Goal: Find specific page/section: Find specific page/section

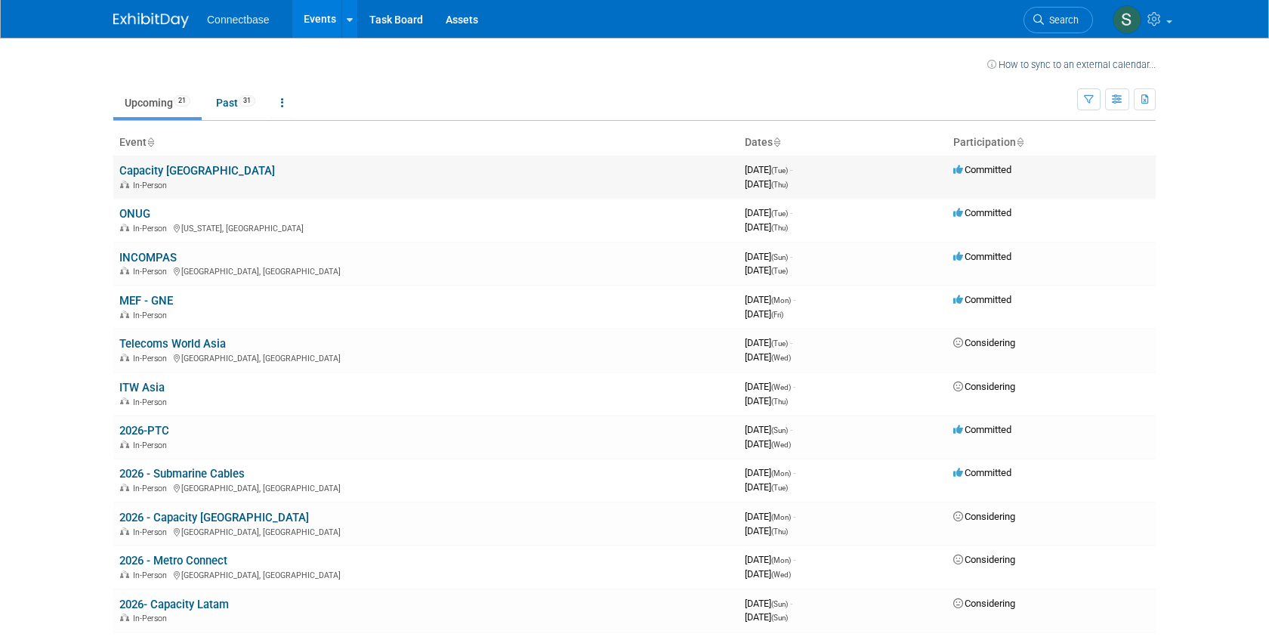
click at [156, 168] on link "Capacity [GEOGRAPHIC_DATA]" at bounding box center [197, 171] width 156 height 14
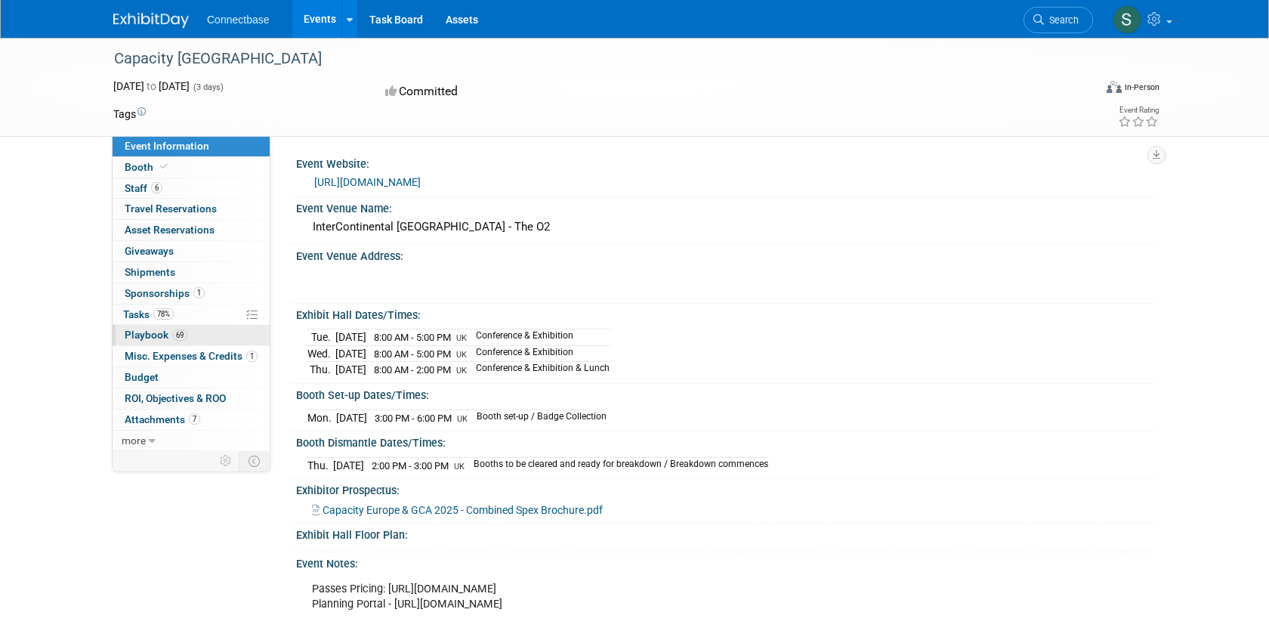
click at [151, 335] on span "Playbook 69" at bounding box center [156, 335] width 63 height 12
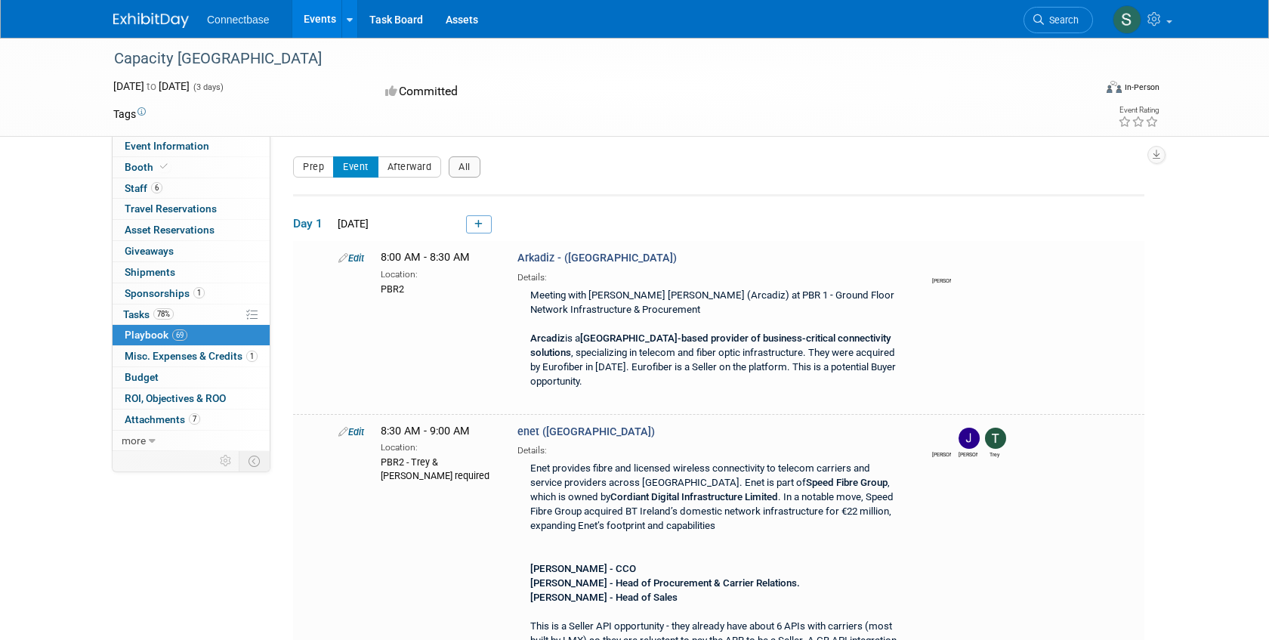
scroll to position [4, 0]
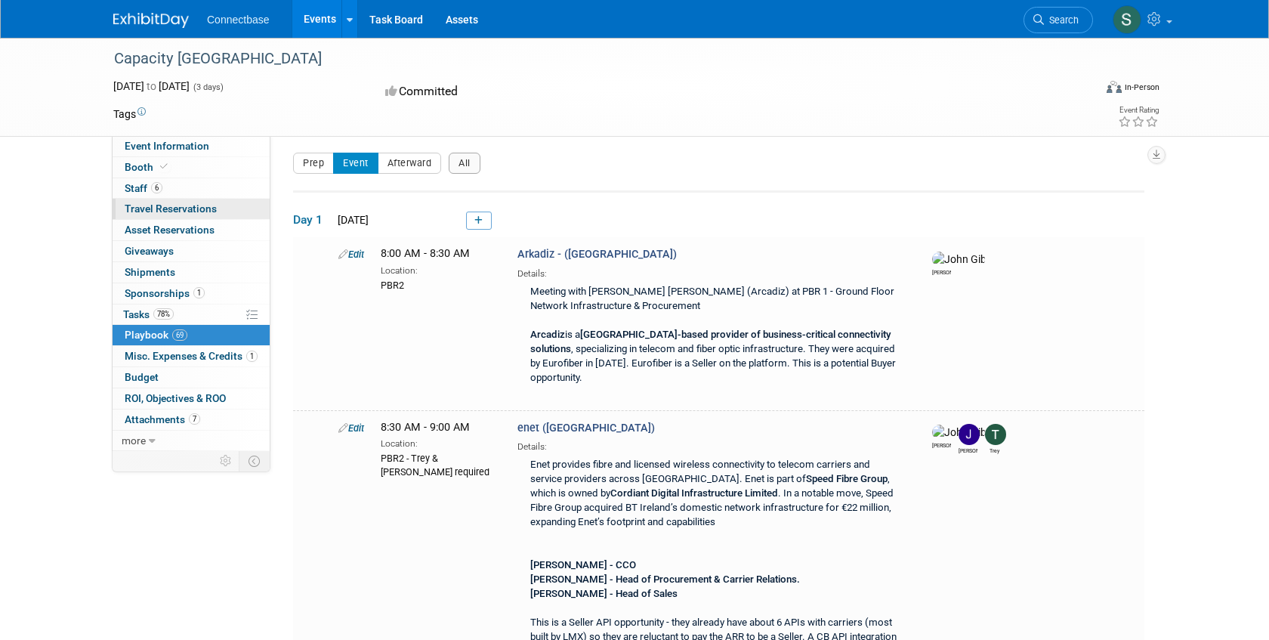
click at [187, 210] on span "Travel Reservations 0" at bounding box center [171, 208] width 92 height 12
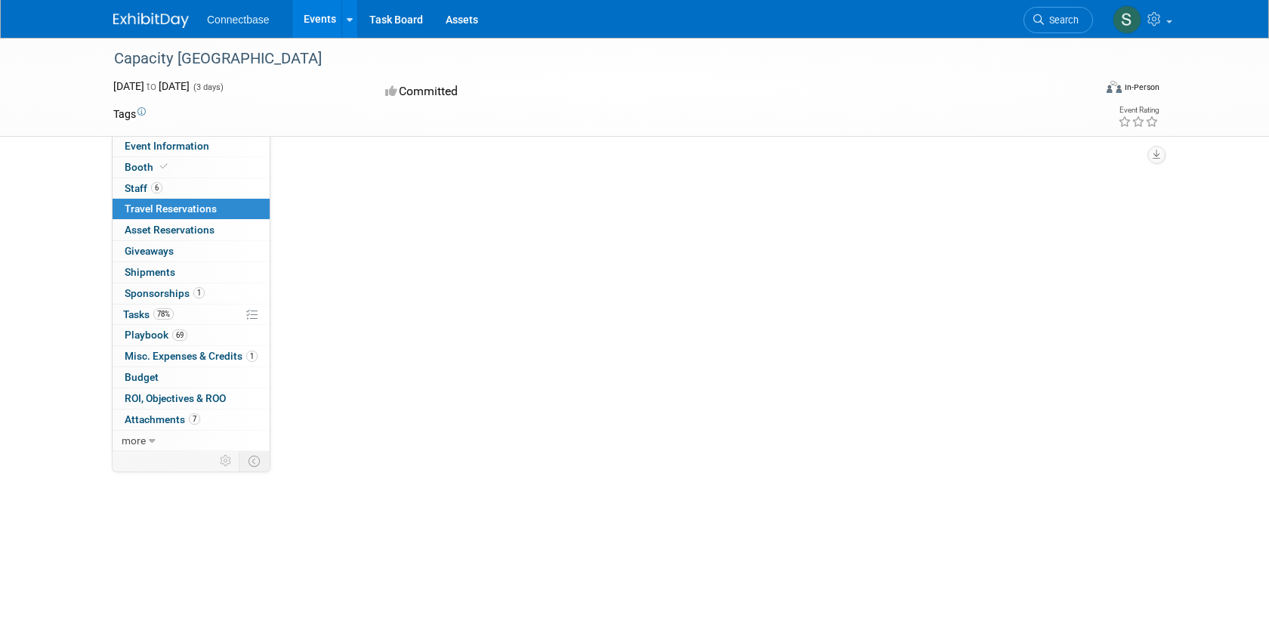
scroll to position [0, 0]
click at [138, 329] on span "Playbook 69" at bounding box center [156, 335] width 63 height 12
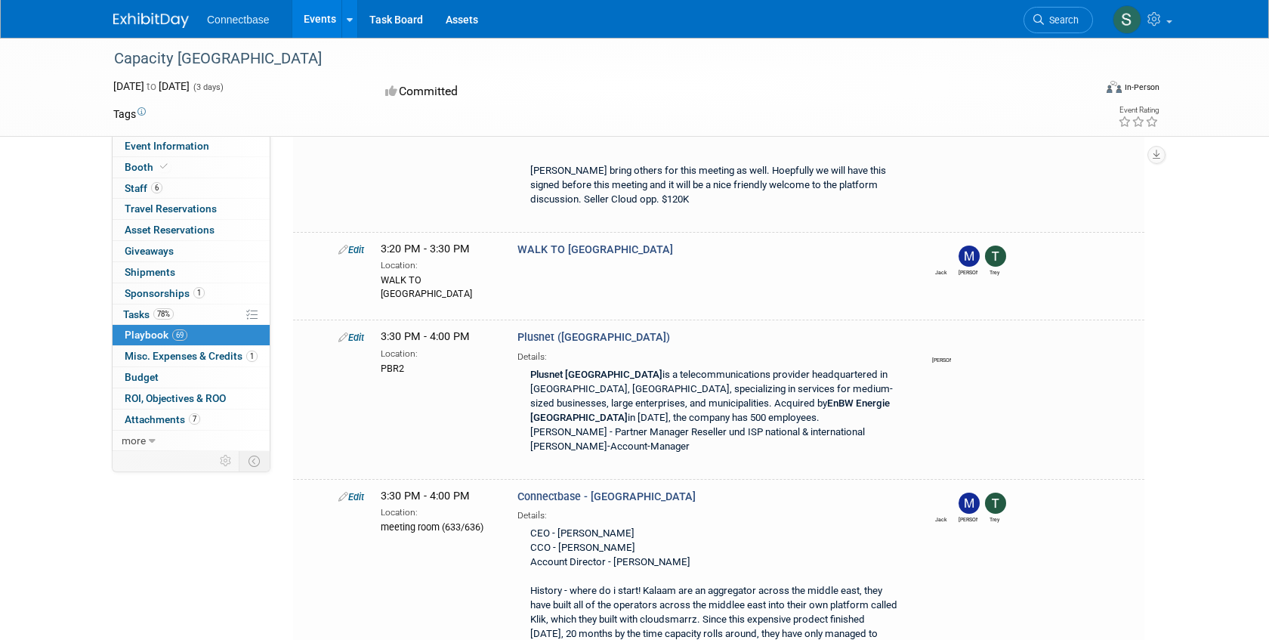
scroll to position [15835, 0]
